Goal: Ask a question

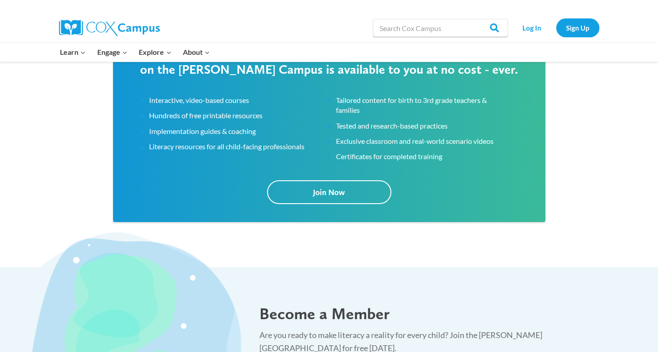
scroll to position [1718, 0]
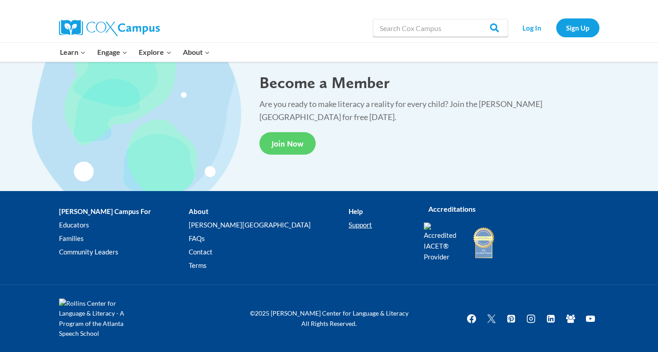
click at [348, 218] on link "Support" at bounding box center [378, 225] width 61 height 14
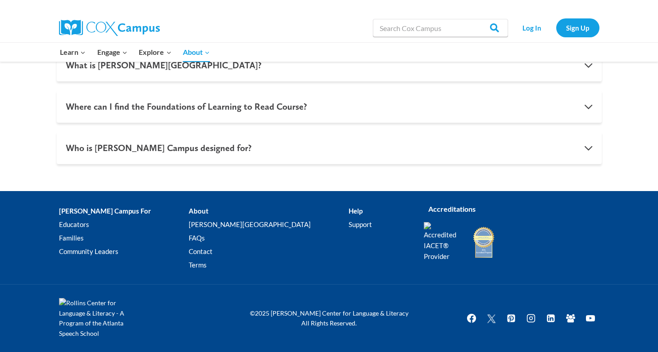
scroll to position [1011, 0]
click at [348, 205] on li "Help Support" at bounding box center [378, 240] width 61 height 71
click at [206, 245] on link "Contact" at bounding box center [269, 252] width 160 height 14
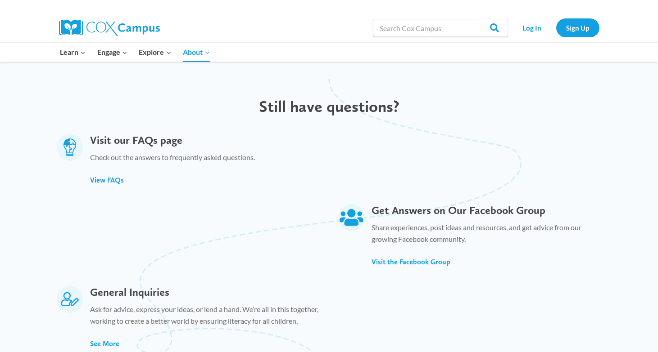
scroll to position [724, 0]
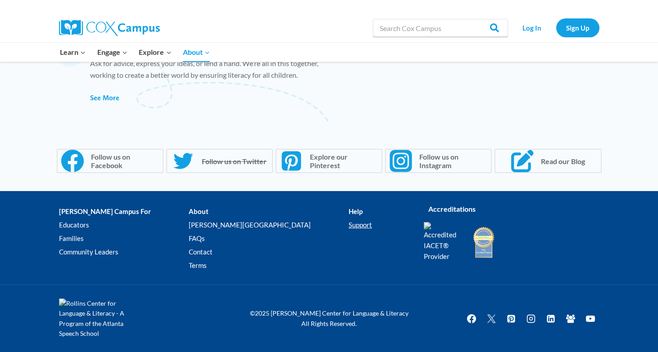
click at [348, 218] on link "Support" at bounding box center [378, 225] width 61 height 14
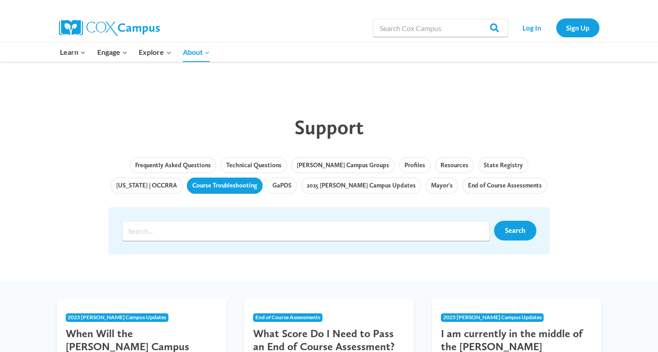
click at [208, 185] on link "Course Troubleshooting" at bounding box center [225, 186] width 76 height 16
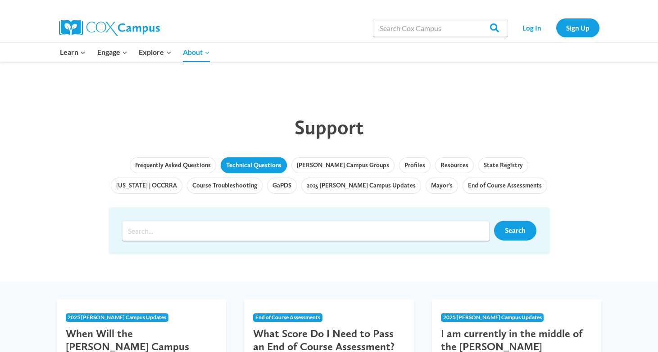
click at [256, 161] on link "Technical Questions" at bounding box center [254, 166] width 66 height 16
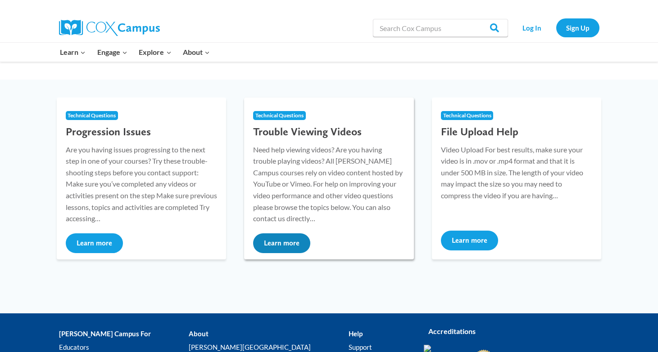
scroll to position [98, 0]
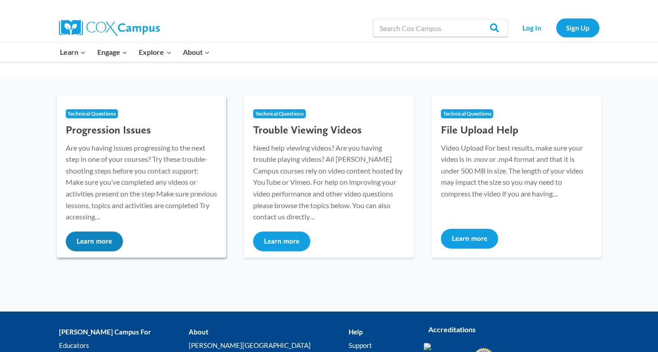
click at [104, 238] on button "Learn more" at bounding box center [94, 242] width 57 height 20
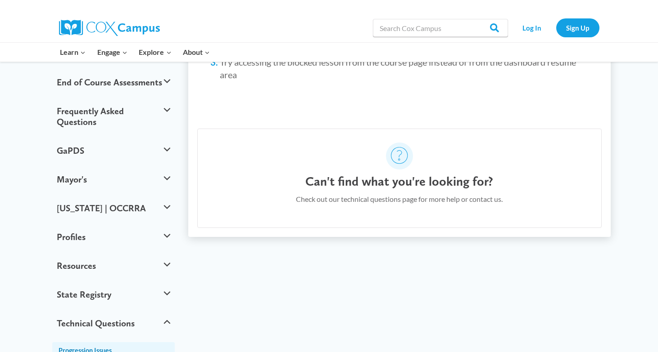
scroll to position [455, 0]
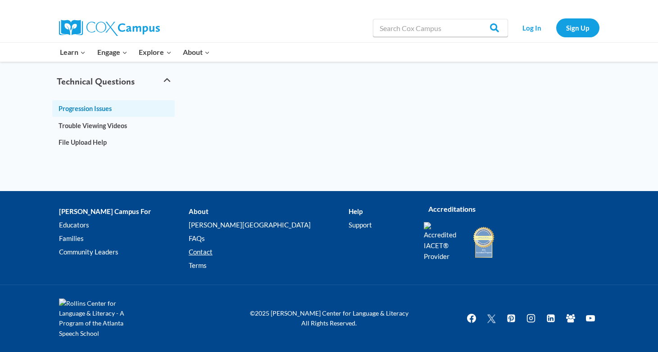
click at [211, 245] on link "Contact" at bounding box center [269, 252] width 160 height 14
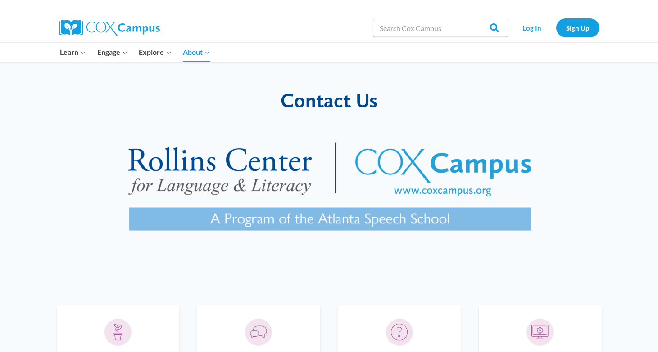
scroll to position [171, 0]
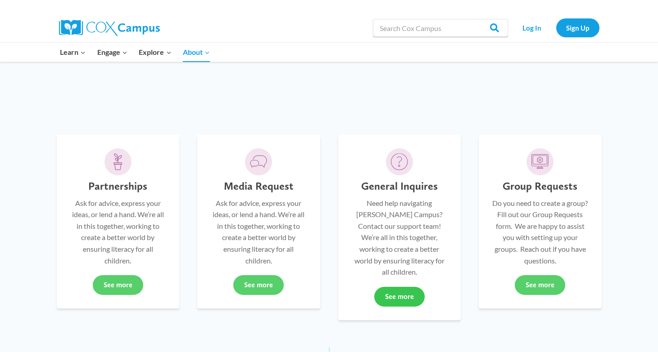
click at [410, 287] on link "See more" at bounding box center [399, 297] width 50 height 20
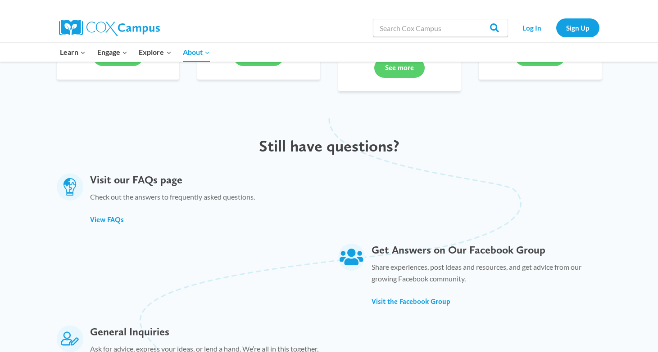
scroll to position [221, 0]
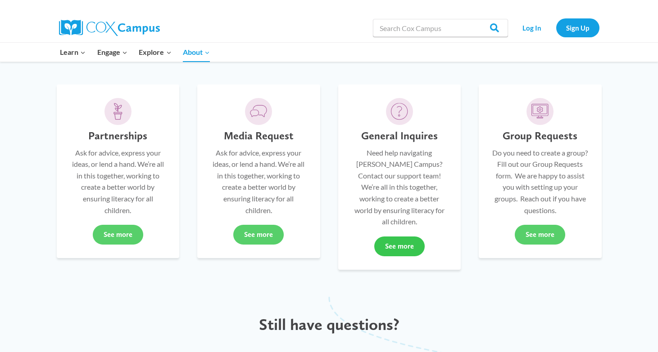
click at [393, 237] on link "See more" at bounding box center [399, 247] width 50 height 20
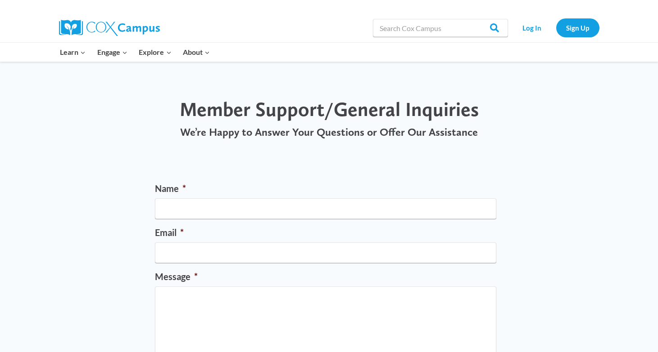
scroll to position [349, 0]
